Goal: Information Seeking & Learning: Find specific fact

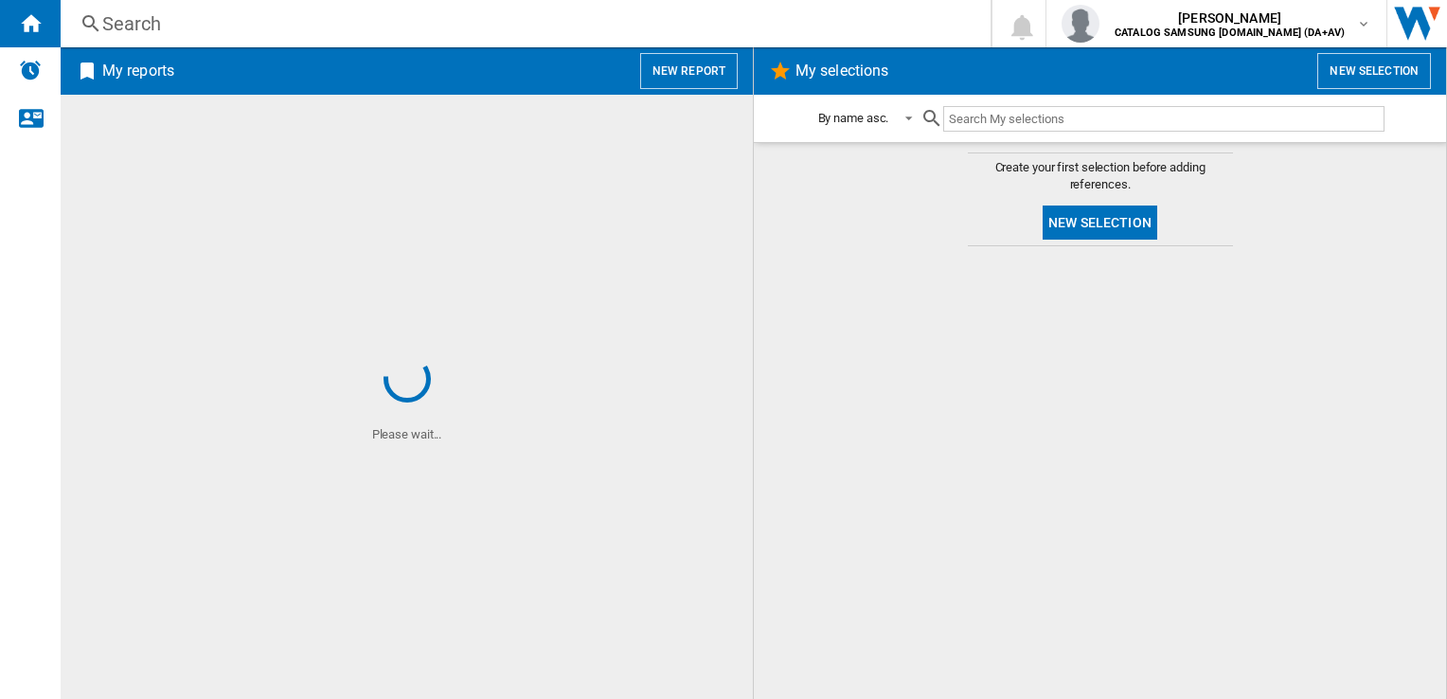
click at [182, 20] on div "Search" at bounding box center [521, 23] width 839 height 27
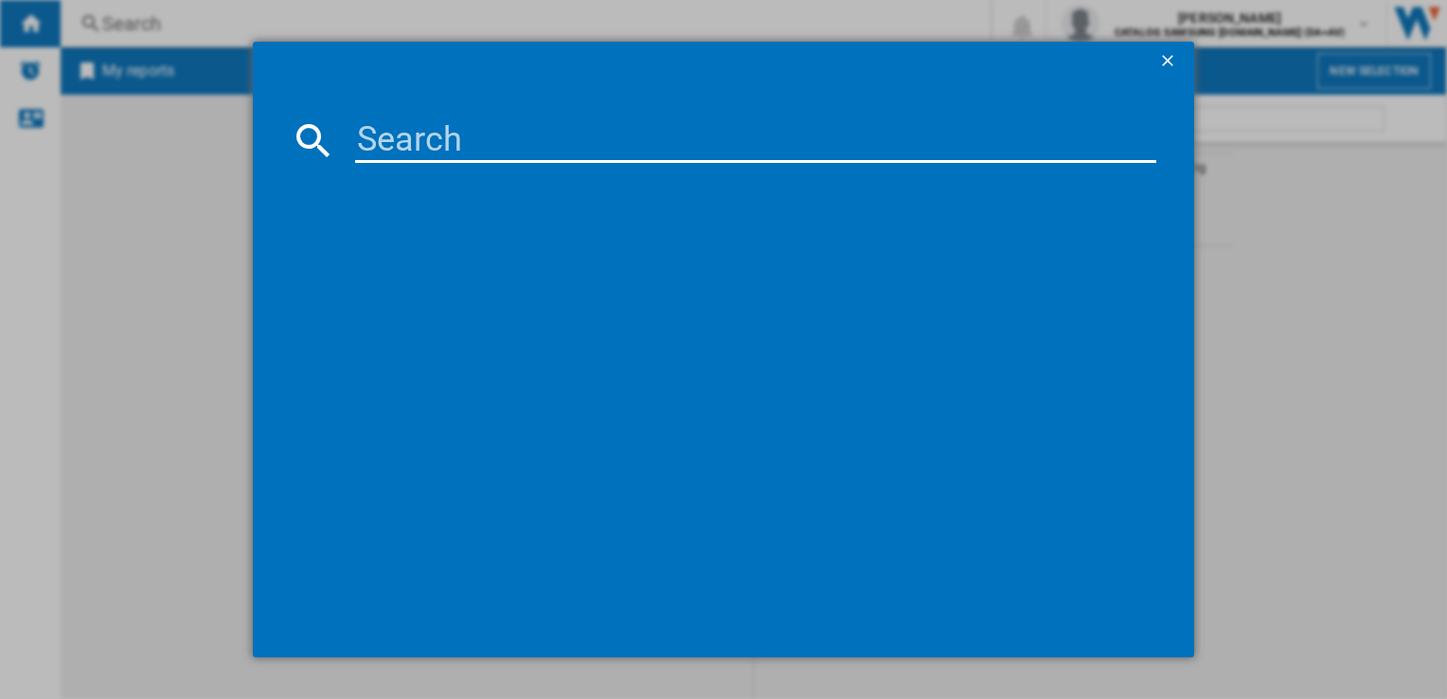
click at [397, 149] on input at bounding box center [755, 139] width 800 height 45
paste input "rb33b610eww/eu"
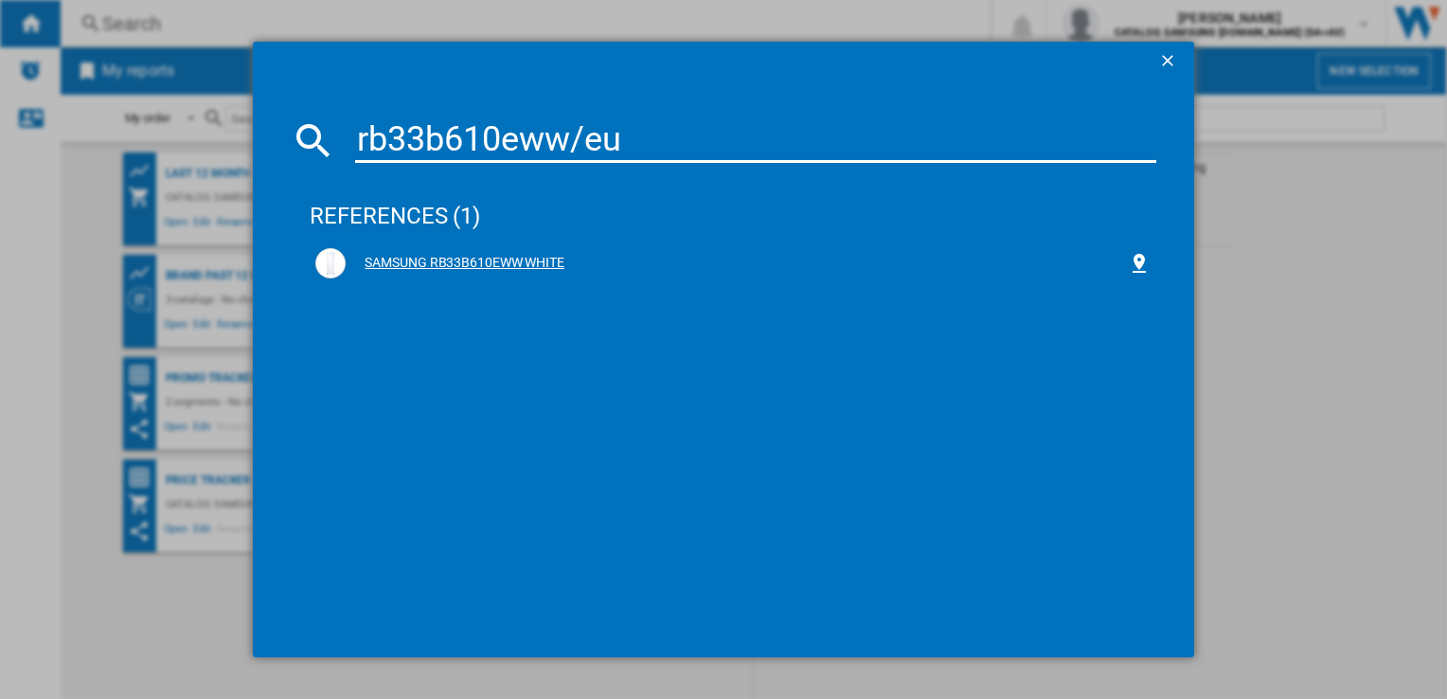
type input "rb33b610eww/eu"
click at [474, 254] on div "SAMSUNG RB33B610EWW WHITE" at bounding box center [736, 263] width 781 height 19
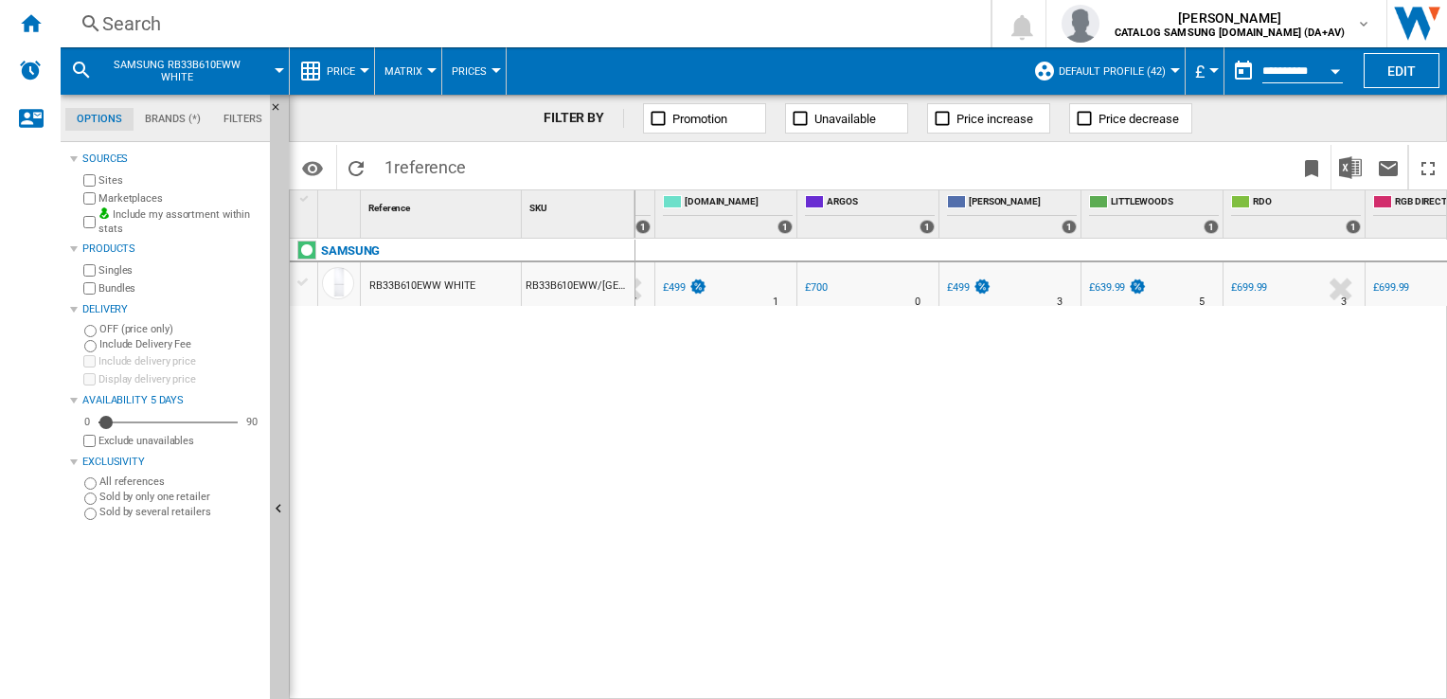
scroll to position [0, 409]
click at [818, 284] on div "£700" at bounding box center [813, 287] width 23 height 12
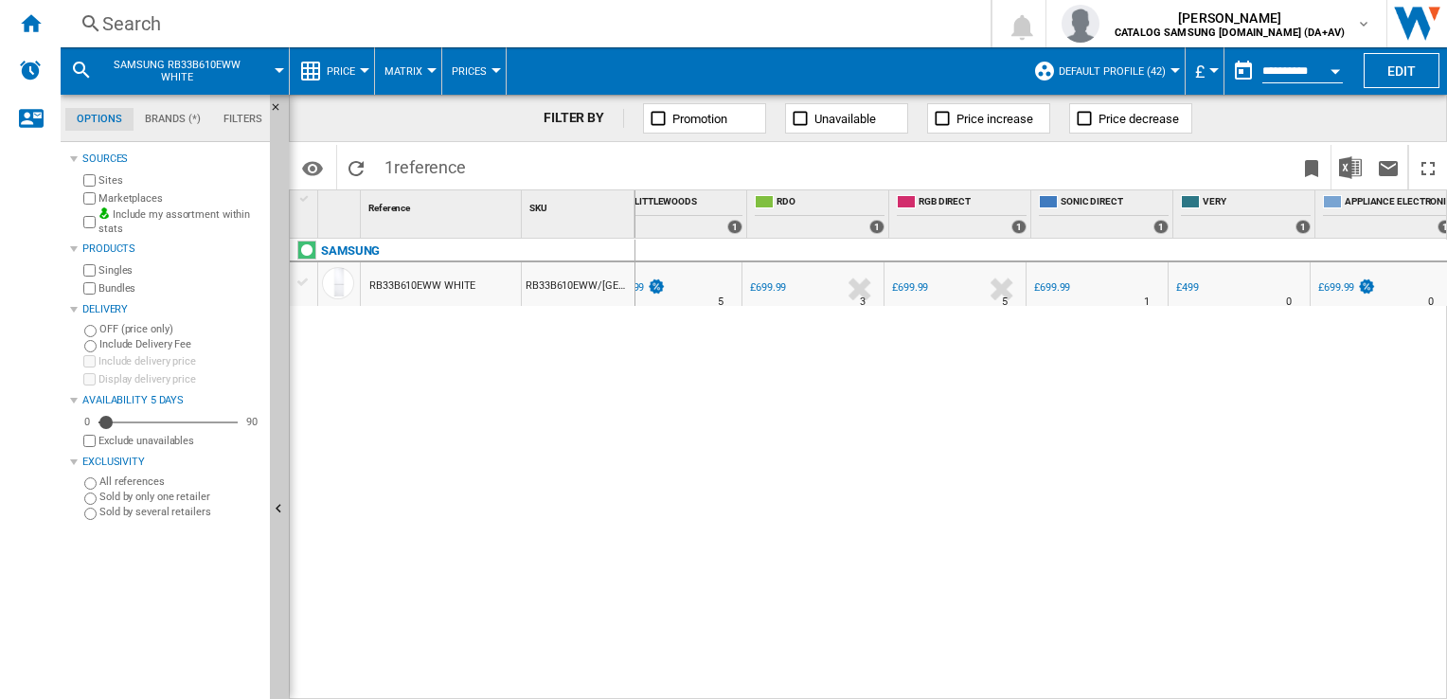
scroll to position [0, 0]
click at [508, 21] on div "Search" at bounding box center [521, 23] width 839 height 27
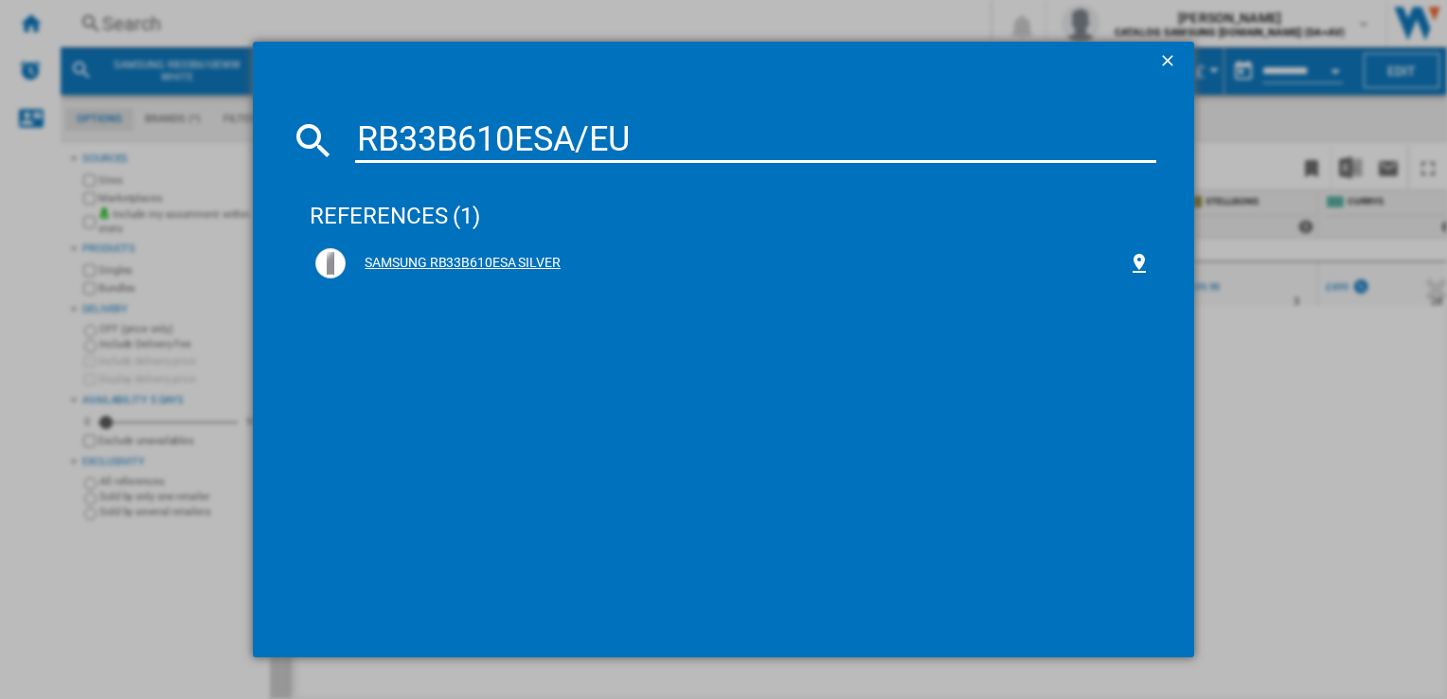
type input "RB33B610ESA/EU"
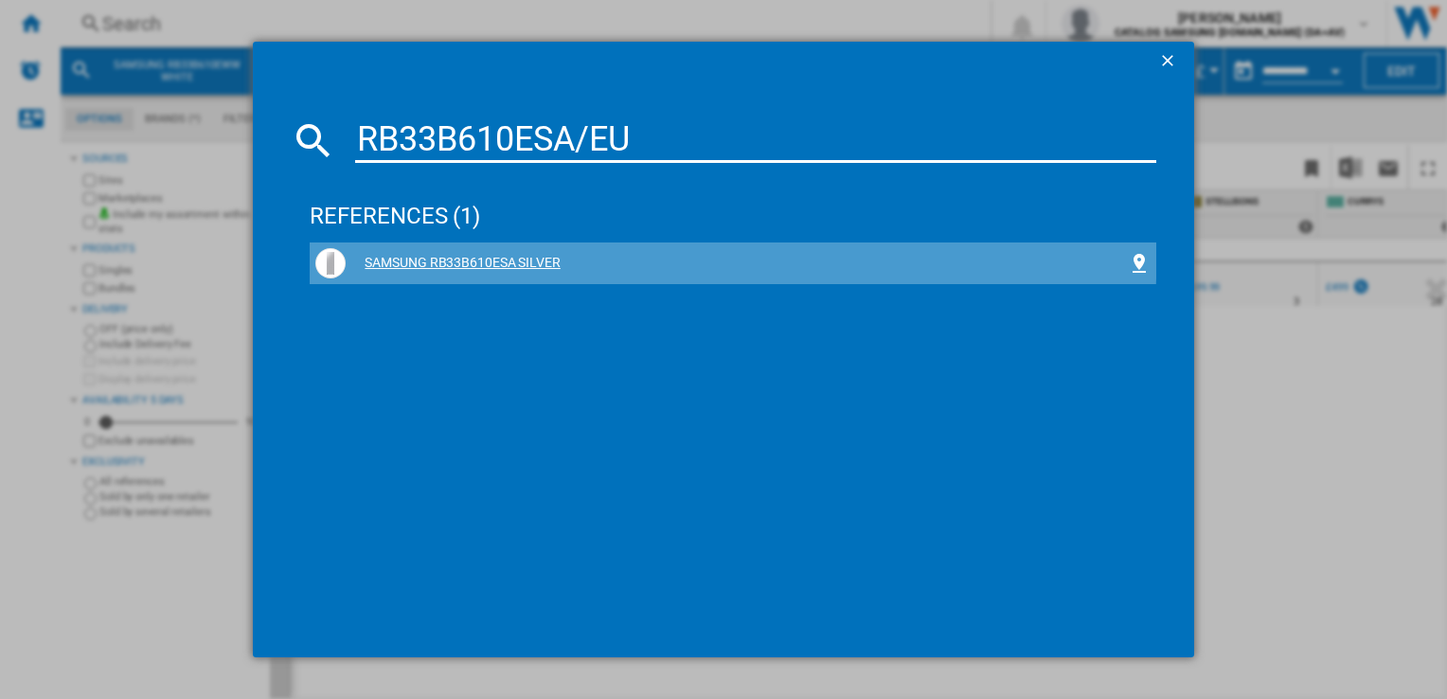
click at [451, 248] on div "SAMSUNG RB33B610ESA SILVER" at bounding box center [732, 263] width 834 height 30
click at [462, 256] on div "SAMSUNG RB33B610ESA SILVER" at bounding box center [736, 263] width 781 height 19
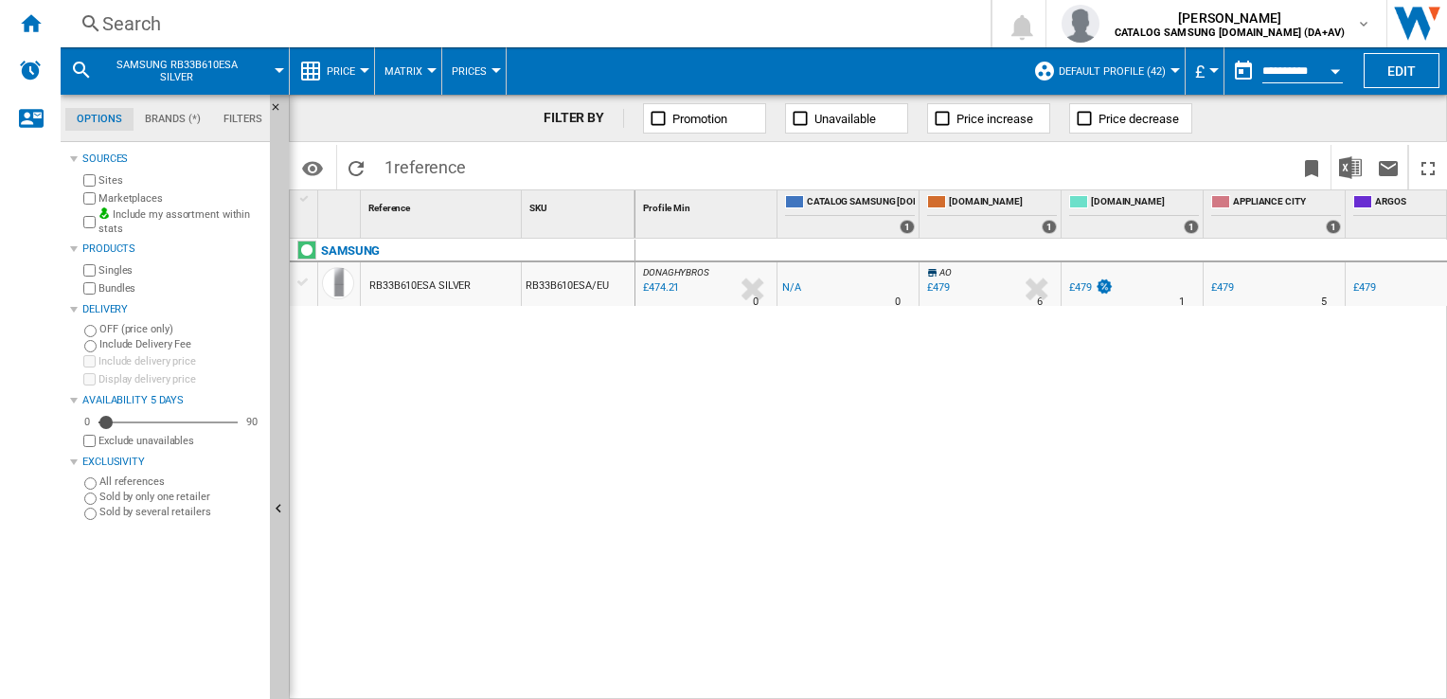
drag, startPoint x: 832, startPoint y: 690, endPoint x: 1099, endPoint y: 671, distance: 267.7
click at [1099, 671] on div "DONAGHYBROS : UK DONAGHYBROS -1.0 % £474.21 % N/A 0 [GEOGRAPHIC_DATA] : UK [GEO…" at bounding box center [1041, 470] width 813 height 462
